Goal: Task Accomplishment & Management: Use online tool/utility

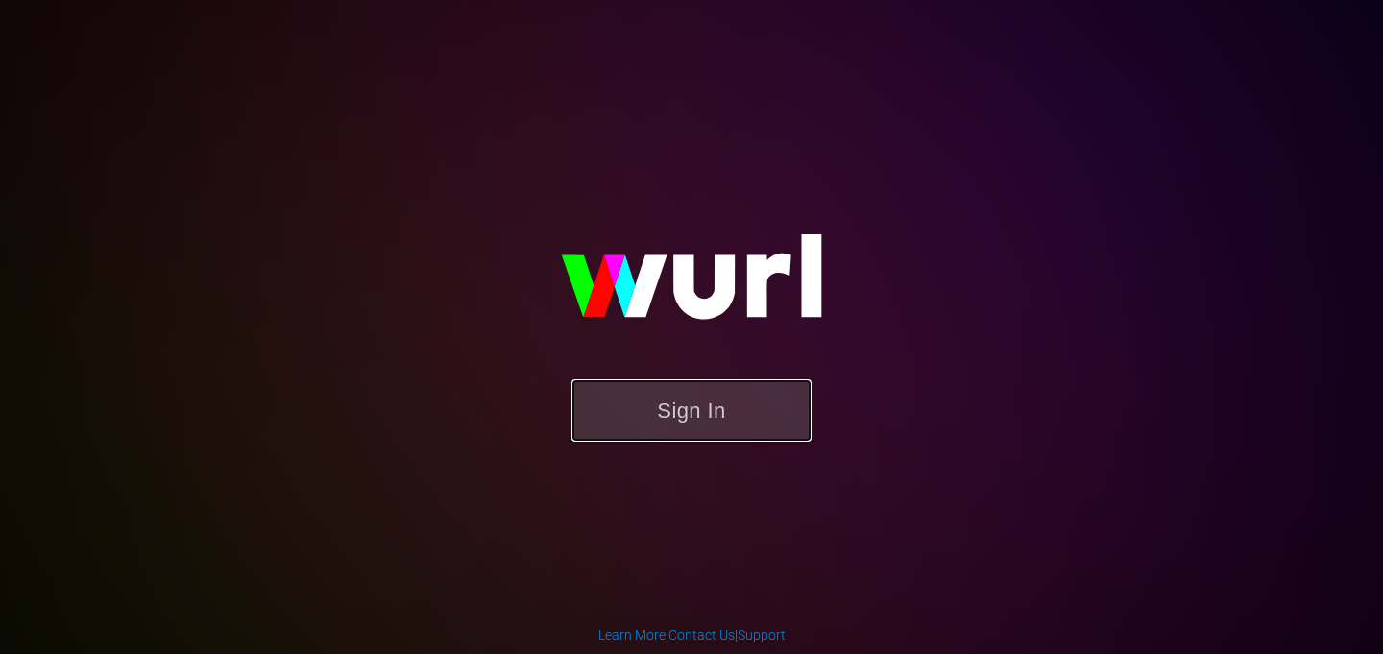
click at [738, 406] on button "Sign In" at bounding box center [691, 410] width 240 height 62
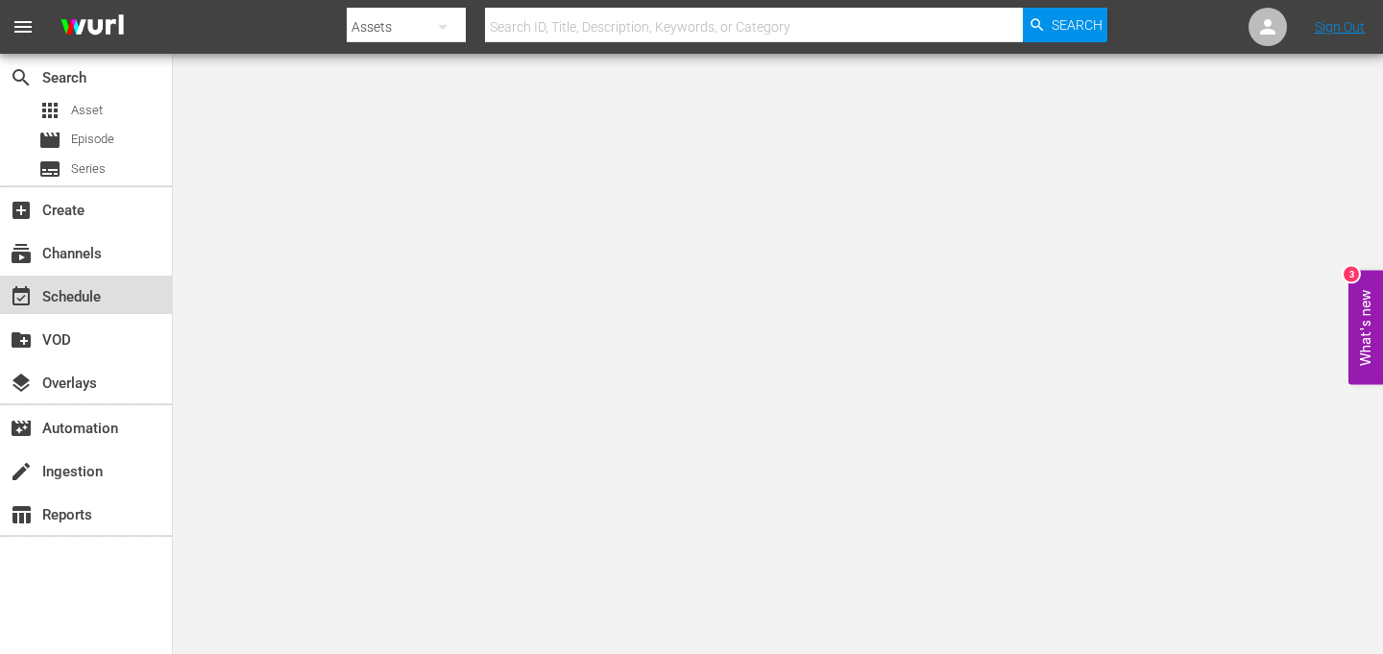
click at [62, 301] on div "event_available Schedule" at bounding box center [54, 293] width 108 height 17
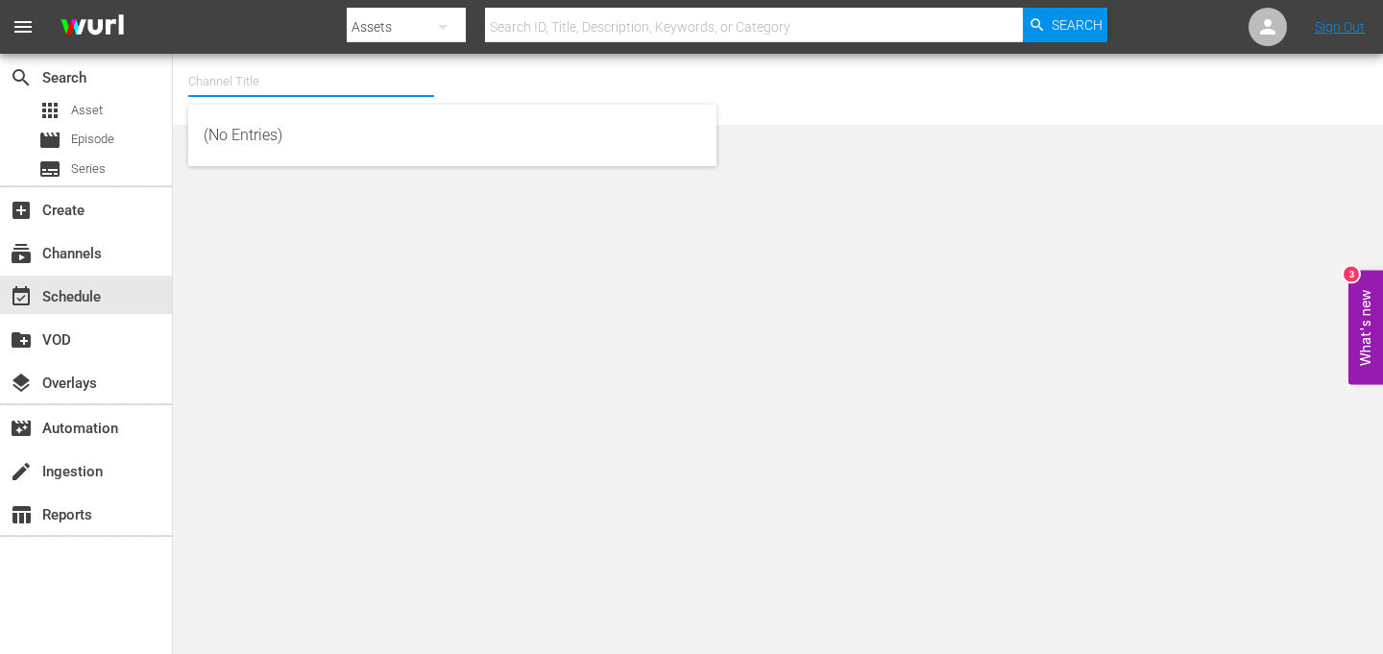
click at [334, 105] on div at bounding box center [311, 105] width 246 height 0
click at [260, 187] on div "talkSPORT (1979 - akta_llc_talksport_1)" at bounding box center [452, 181] width 497 height 46
type input "talkSPORT (1979 - akta_llc_talksport_1)"
